Goal: Subscribe to service/newsletter

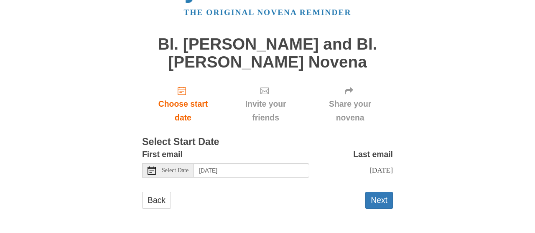
scroll to position [41, 0]
click at [157, 199] on link "Back" at bounding box center [156, 200] width 29 height 17
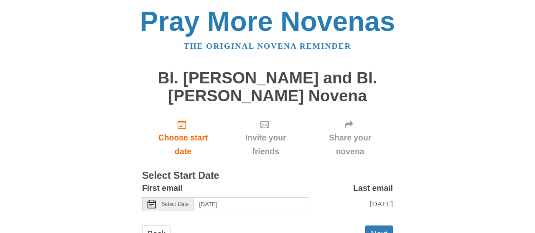
scroll to position [41, 0]
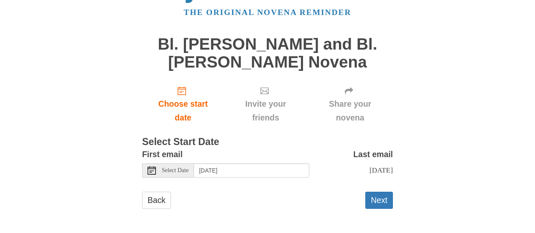
click at [186, 167] on div "Select Date" at bounding box center [168, 171] width 52 height 14
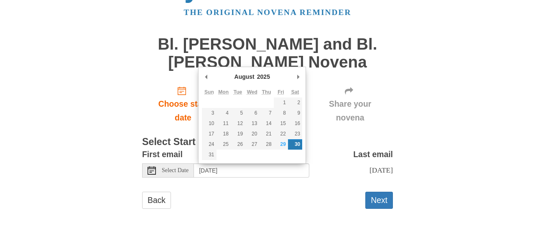
click at [214, 182] on div "First email Select Date Saturday, August 30th Last email Monday, September 8th …" at bounding box center [267, 166] width 251 height 36
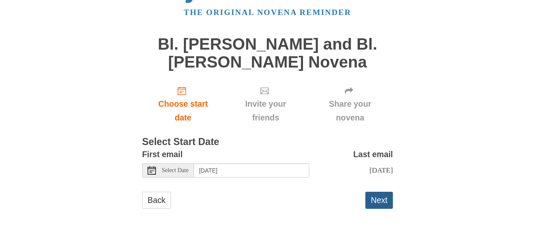
click at [378, 199] on button "Next" at bounding box center [379, 200] width 28 height 17
